Goal: Task Accomplishment & Management: Manage account settings

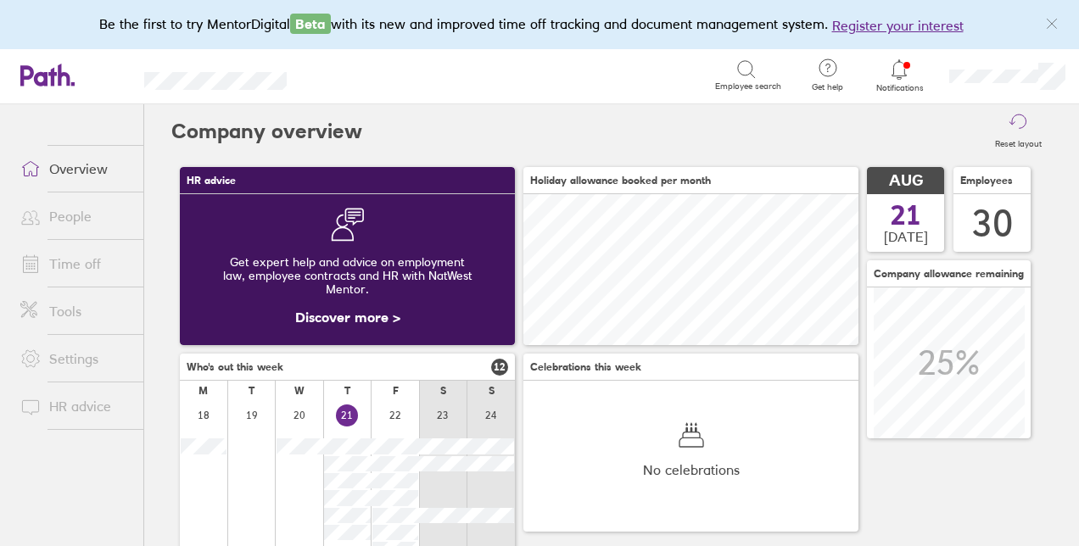
click at [77, 276] on link "Time off" at bounding box center [75, 264] width 137 height 34
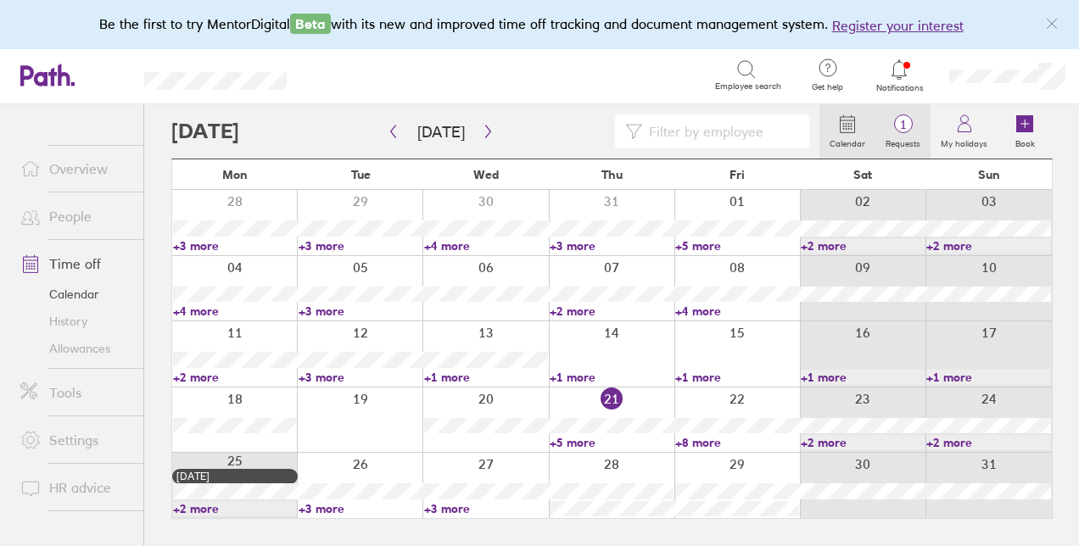
click at [894, 120] on span "1" at bounding box center [902, 125] width 55 height 14
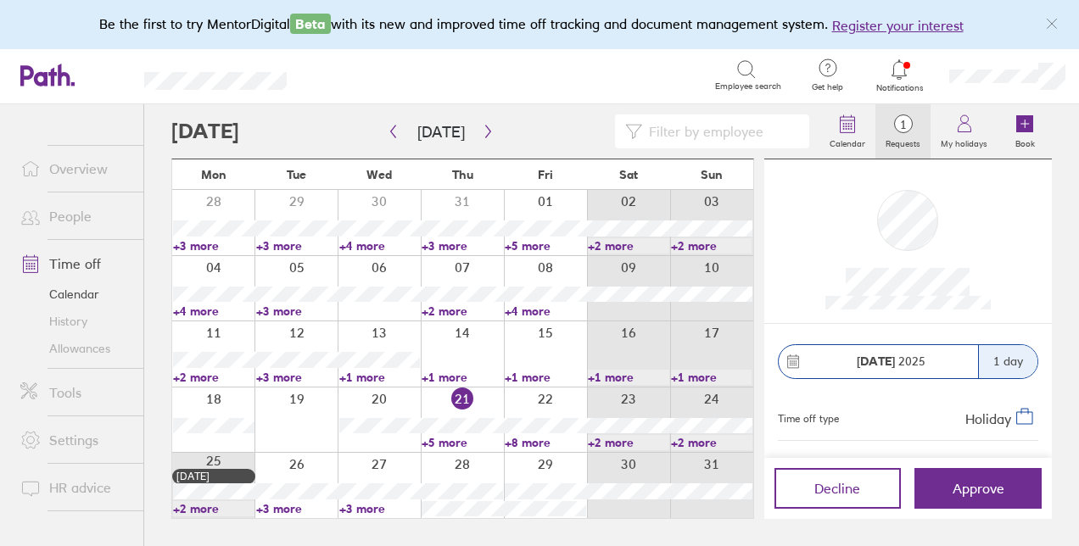
click at [906, 363] on span "[DATE]" at bounding box center [891, 362] width 69 height 14
drag, startPoint x: 906, startPoint y: 363, endPoint x: 1065, endPoint y: 170, distance: 250.1
click at [1065, 170] on div "Calendar 1 Requests My holidays Book [DATE] [DATE] Mon Tue Wed Thu Fri Sat Sun …" at bounding box center [611, 325] width 935 height 442
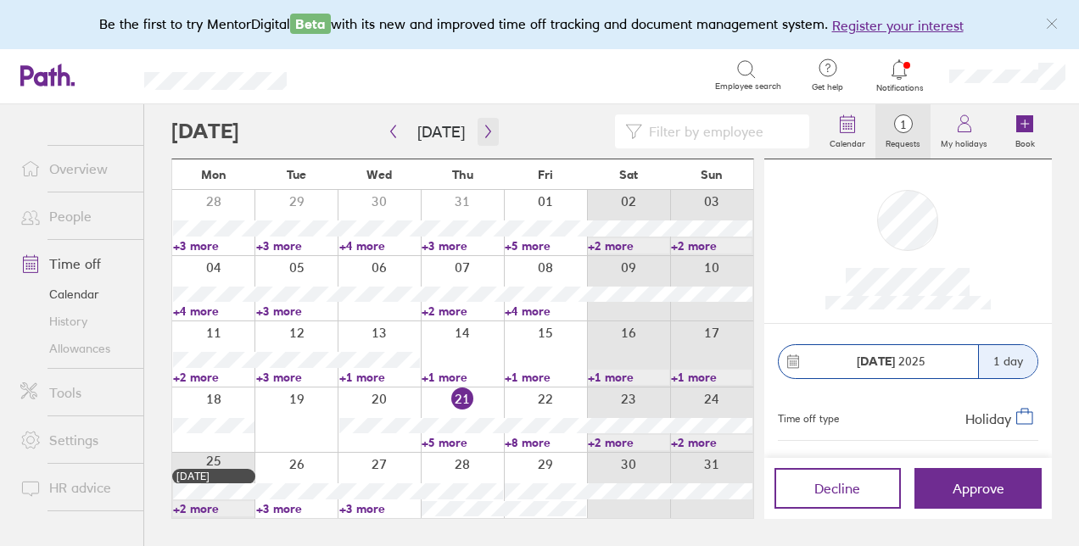
click at [489, 129] on button "button" at bounding box center [488, 132] width 21 height 28
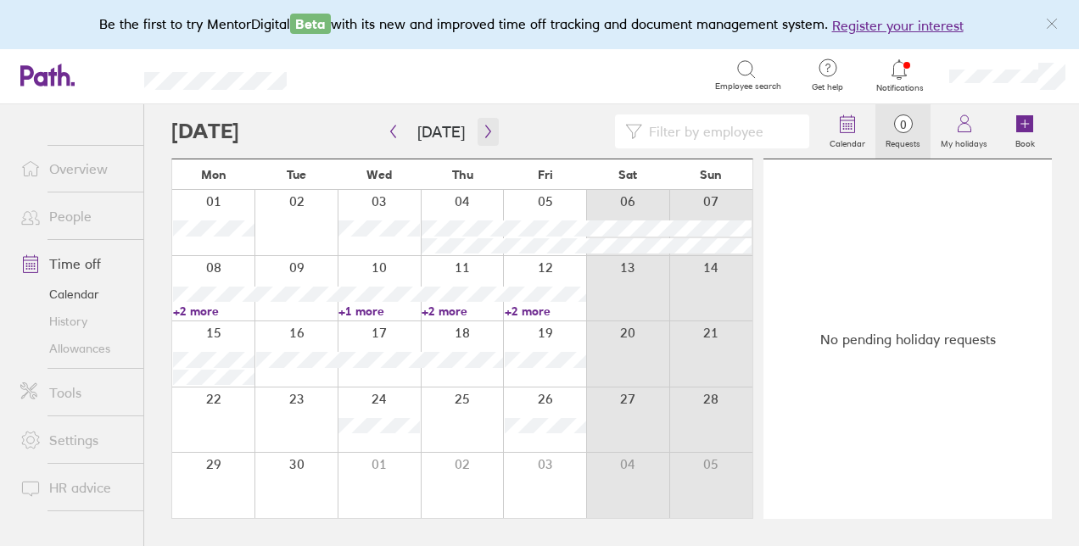
click at [487, 135] on icon "button" at bounding box center [488, 132] width 13 height 14
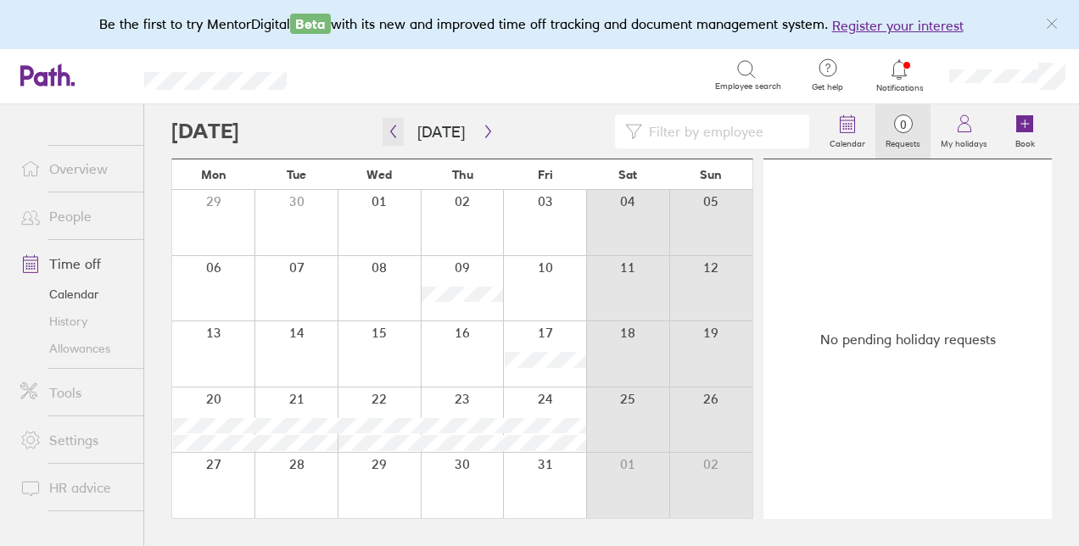
click at [394, 132] on icon "button" at bounding box center [393, 132] width 13 height 14
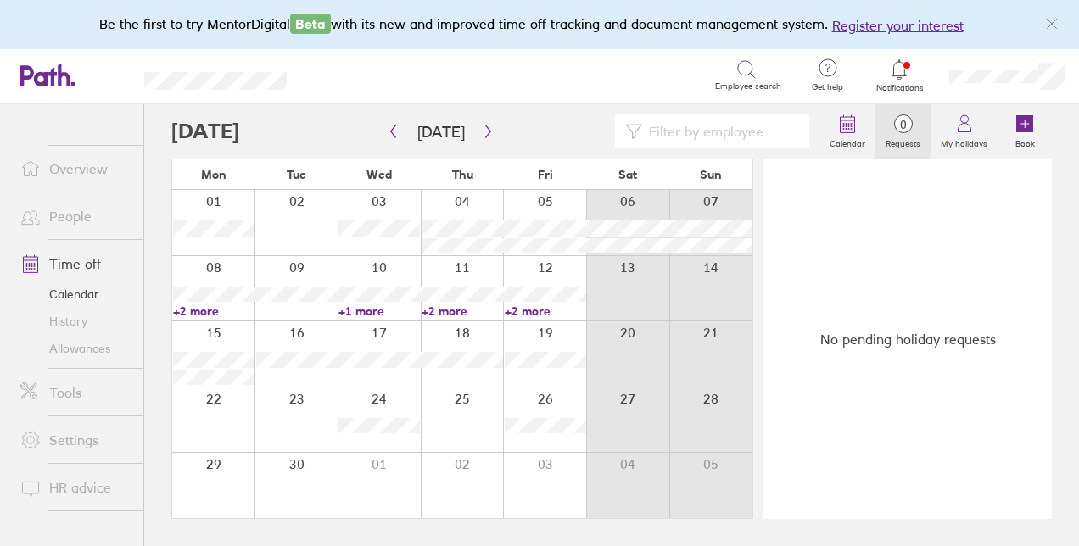
click at [210, 313] on link "+2 more" at bounding box center [213, 311] width 81 height 15
click at [374, 308] on link "+1 more" at bounding box center [378, 311] width 81 height 15
click at [470, 317] on div at bounding box center [462, 288] width 83 height 65
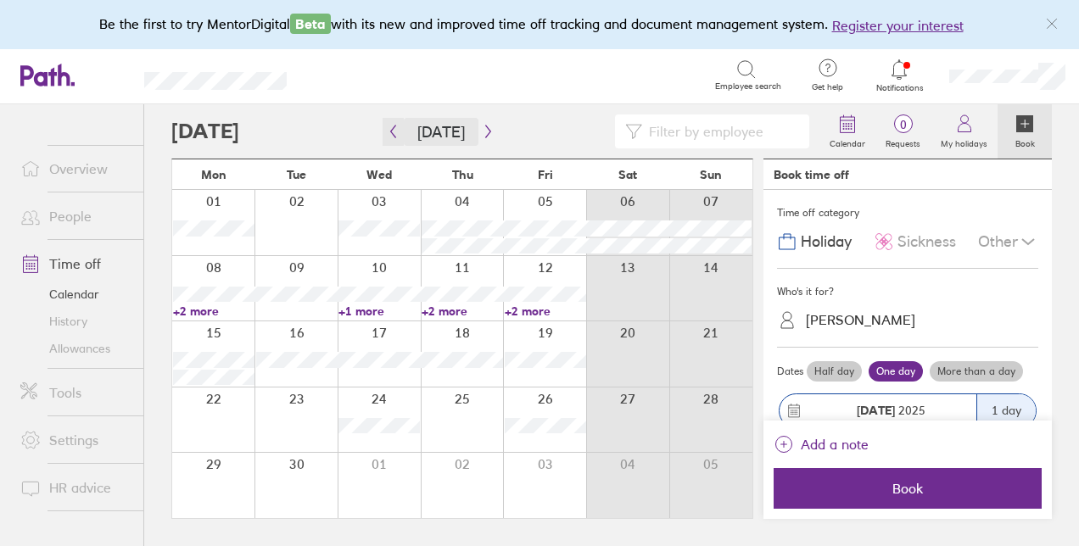
click at [404, 126] on span "[DATE]" at bounding box center [440, 132] width 115 height 28
click at [382, 126] on div at bounding box center [495, 132] width 648 height 34
click at [385, 126] on button "button" at bounding box center [393, 132] width 21 height 28
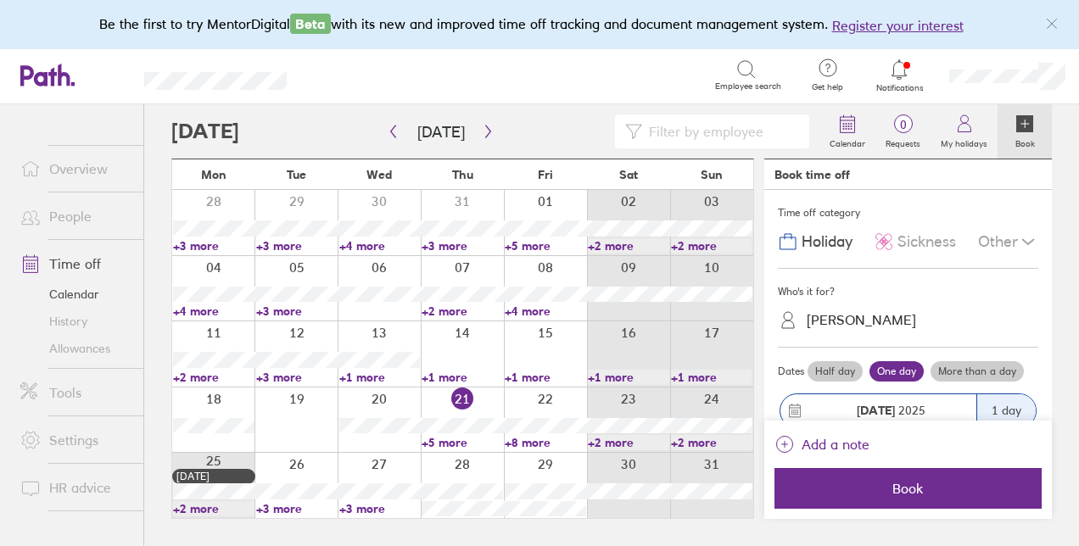
click at [370, 511] on link "+3 more" at bounding box center [379, 508] width 81 height 15
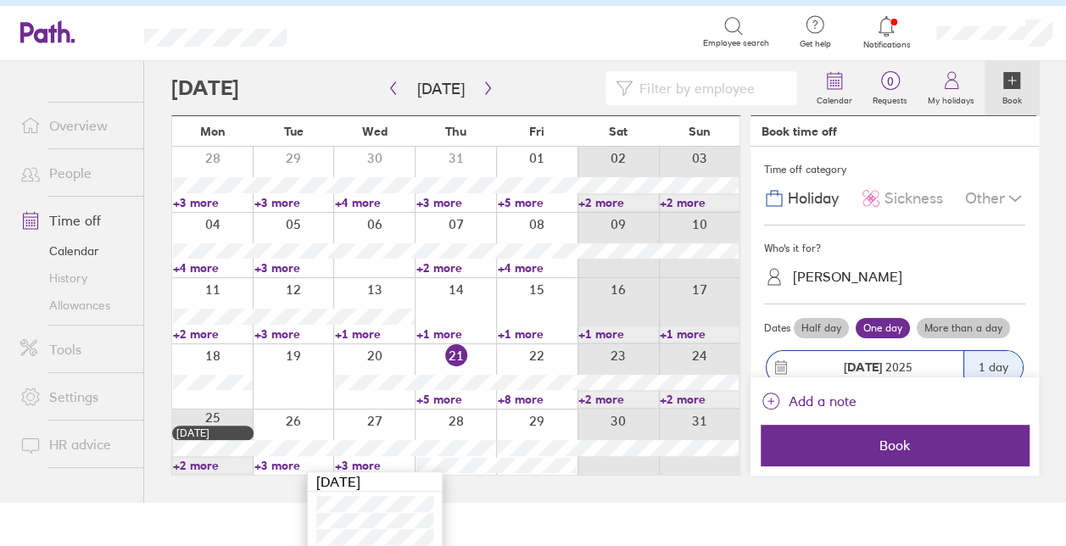
scroll to position [66, 0]
